Goal: Task Accomplishment & Management: Manage account settings

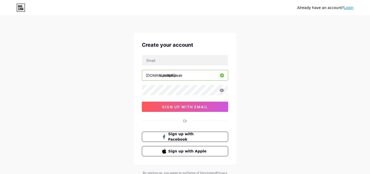
click at [171, 77] on input "davidpnowak" at bounding box center [185, 75] width 86 height 10
type input "davidnowak"
click at [311, 77] on div "Already have an account? Login Create your account [DOMAIN_NAME]/ davidnowak 0c…" at bounding box center [185, 98] width 370 height 196
click at [169, 77] on input "davidnowak" at bounding box center [185, 75] width 86 height 10
click at [264, 96] on div "Already have an account? Login Create your account [DOMAIN_NAME]/ davidnowak 0c…" at bounding box center [185, 98] width 370 height 196
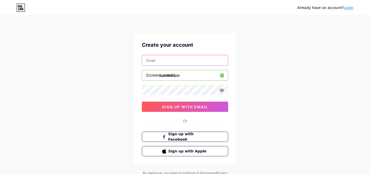
click at [173, 63] on input "text" at bounding box center [185, 60] width 86 height 10
type input "[EMAIL_ADDRESS][DOMAIN_NAME]"
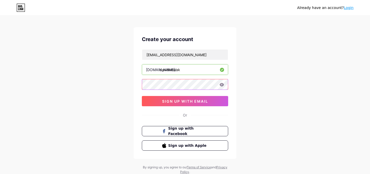
scroll to position [6, 0]
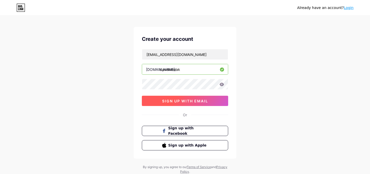
click at [205, 102] on span "sign up with email" at bounding box center [185, 101] width 46 height 4
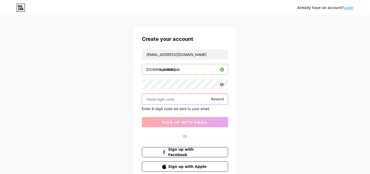
click at [178, 100] on input "text" at bounding box center [185, 99] width 86 height 10
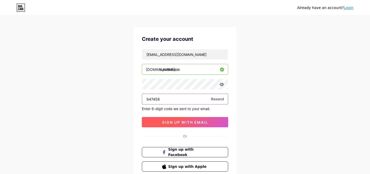
type input "947458"
click at [197, 123] on span "sign up with email" at bounding box center [185, 122] width 46 height 4
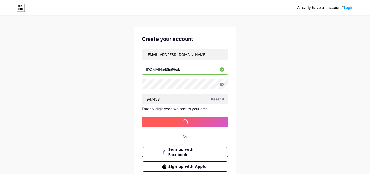
scroll to position [0, 0]
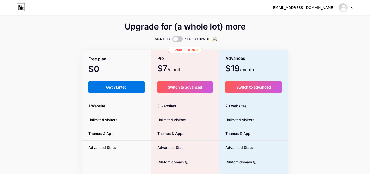
click at [119, 87] on span "Get Started" at bounding box center [116, 87] width 21 height 4
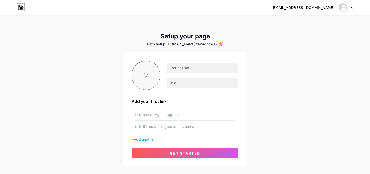
click at [147, 78] on input "file" at bounding box center [146, 75] width 28 height 29
click at [181, 66] on input "text" at bounding box center [202, 68] width 71 height 10
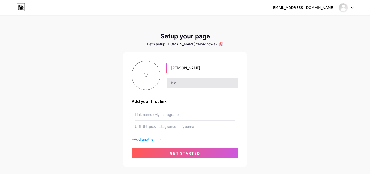
type input "[PERSON_NAME]"
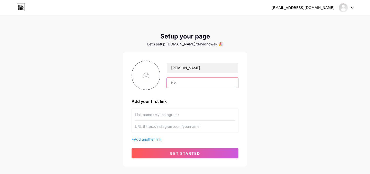
click at [180, 84] on input "text" at bounding box center [202, 83] width 71 height 10
click at [187, 105] on div "[PERSON_NAME] Add your first link + Add another link get started" at bounding box center [184, 110] width 107 height 98
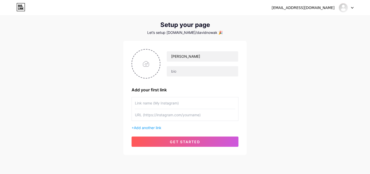
scroll to position [14, 0]
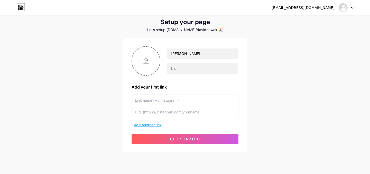
click at [155, 125] on span "Add another link" at bounding box center [147, 125] width 27 height 4
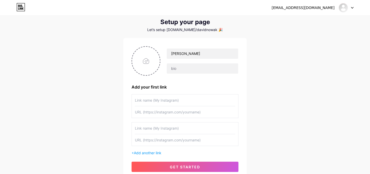
scroll to position [38, 0]
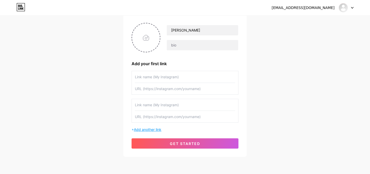
click at [154, 128] on span "Add another link" at bounding box center [147, 129] width 27 height 4
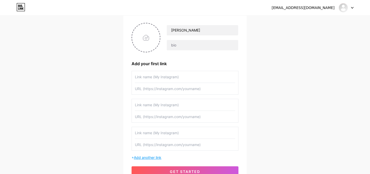
scroll to position [77, 0]
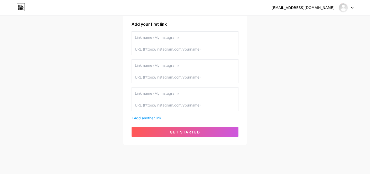
click at [352, 8] on icon at bounding box center [352, 8] width 3 height 2
click at [352, 8] on icon at bounding box center [352, 7] width 2 height 1
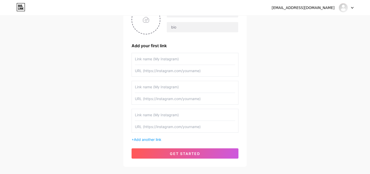
scroll to position [50, 0]
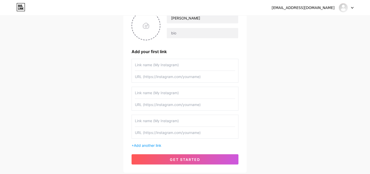
click at [198, 65] on input "text" at bounding box center [185, 65] width 100 height 12
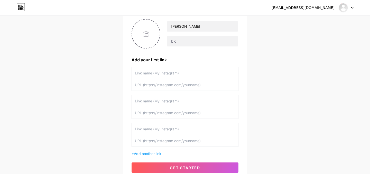
scroll to position [41, 0]
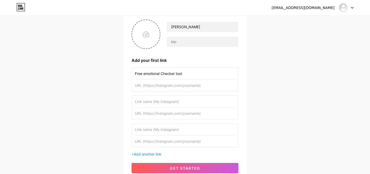
click at [135, 73] on input "Free emotional Checker tool" at bounding box center [185, 74] width 100 height 12
type input "My free Emotional Checker tool"
click at [206, 85] on input "text" at bounding box center [185, 86] width 100 height 12
paste input "[DOMAIN_NAME][URL]"
click at [245, 106] on div "[PERSON_NAME] Add your first link My free Emotional Checker tool [DOMAIN_NAME][…" at bounding box center [184, 96] width 123 height 170
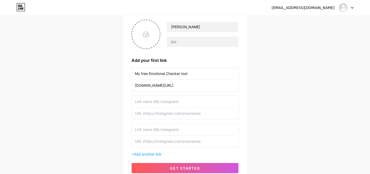
click at [160, 101] on input "text" at bounding box center [185, 102] width 100 height 12
click at [135, 86] on div "My free Emotional Checker tool [DOMAIN_NAME][URL]" at bounding box center [184, 80] width 107 height 24
click at [136, 86] on input "[DOMAIN_NAME][URL]" at bounding box center [185, 86] width 100 height 12
type input "[URL][DOMAIN_NAME]"
click at [319, 120] on div "[EMAIL_ADDRESS][DOMAIN_NAME] Dashboard Logout Setup your page Let’s setup [DOMA…" at bounding box center [185, 78] width 370 height 239
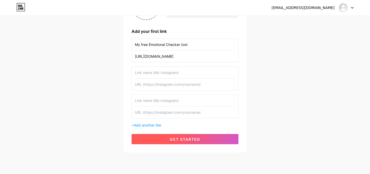
click at [186, 137] on button "get started" at bounding box center [184, 139] width 107 height 10
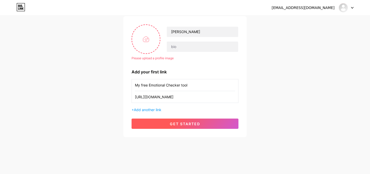
click at [194, 125] on span "get started" at bounding box center [185, 124] width 30 height 4
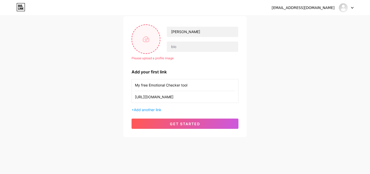
click at [150, 42] on input "file" at bounding box center [146, 39] width 28 height 29
click at [148, 37] on input "file" at bounding box center [146, 39] width 28 height 29
type input "C:\fakepath\me.jpg"
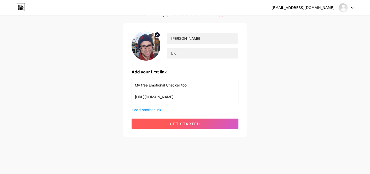
click at [186, 125] on span "get started" at bounding box center [185, 124] width 30 height 4
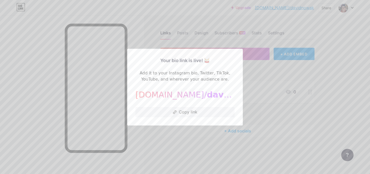
click at [179, 130] on div at bounding box center [185, 87] width 370 height 174
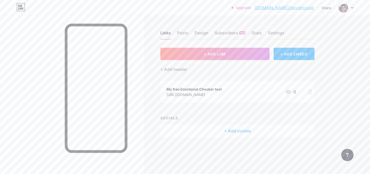
click at [311, 93] on icon at bounding box center [310, 92] width 4 height 5
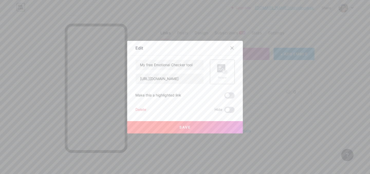
click at [225, 73] on rect at bounding box center [225, 72] width 4 height 3
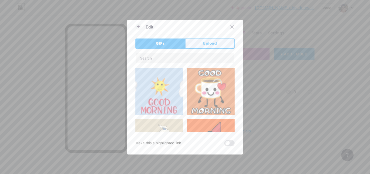
click at [212, 42] on span "Upload" at bounding box center [210, 43] width 14 height 5
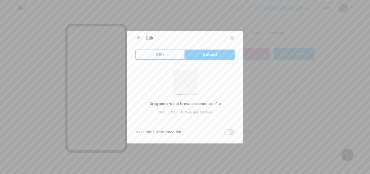
click at [184, 84] on input "file" at bounding box center [185, 82] width 24 height 24
type input "C:\fakepath\sm-pre-trading-emotions-checker.png"
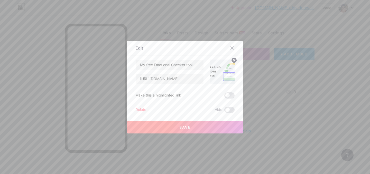
click at [185, 128] on span "Save" at bounding box center [185, 127] width 12 height 4
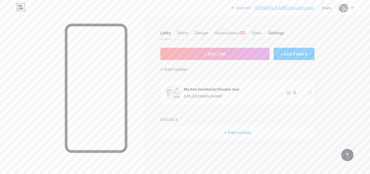
click at [281, 32] on div "Settings" at bounding box center [276, 34] width 16 height 9
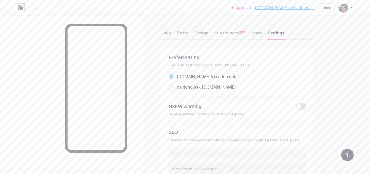
click at [306, 26] on div "Links Posts Design Subscribers NEW Stats Settings" at bounding box center [237, 31] width 154 height 18
click at [352, 5] on div at bounding box center [345, 7] width 15 height 9
click at [166, 33] on div "Links" at bounding box center [165, 34] width 11 height 9
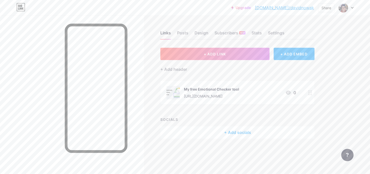
click at [310, 94] on circle at bounding box center [310, 94] width 1 height 1
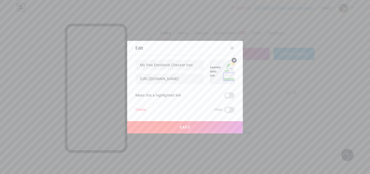
click at [142, 109] on div "Delete" at bounding box center [140, 110] width 11 height 6
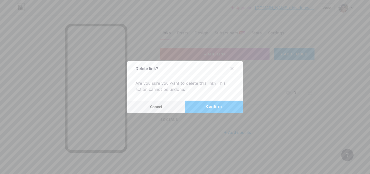
click at [209, 109] on span "Confirm" at bounding box center [214, 106] width 16 height 5
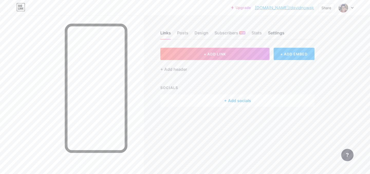
click at [278, 32] on div "Settings" at bounding box center [276, 34] width 16 height 9
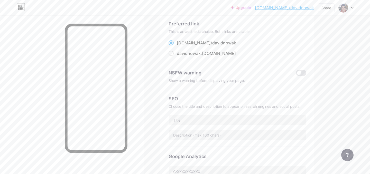
scroll to position [19, 0]
